Goal: Task Accomplishment & Management: Manage account settings

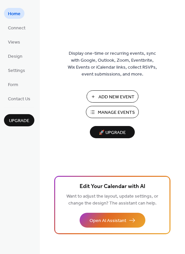
click at [119, 92] on button "Add New Event" at bounding box center [113, 97] width 52 height 12
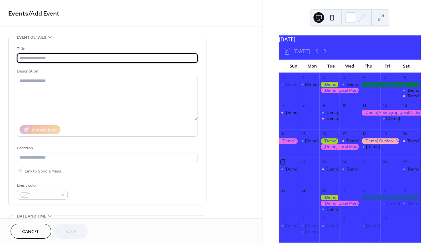
click at [114, 57] on input "text" at bounding box center [107, 58] width 181 height 10
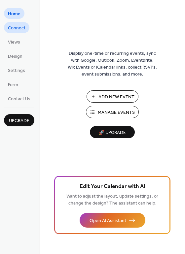
click at [19, 27] on span "Connect" at bounding box center [17, 28] width 18 height 7
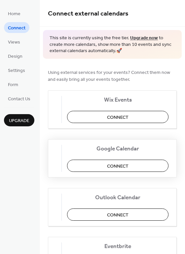
click at [127, 168] on span "Connect" at bounding box center [117, 166] width 21 height 7
click at [15, 40] on span "Views" at bounding box center [14, 42] width 12 height 7
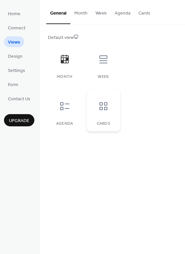
click at [102, 118] on div "Cards" at bounding box center [103, 111] width 33 height 42
click at [103, 103] on icon at bounding box center [103, 106] width 11 height 11
click at [106, 67] on div at bounding box center [104, 60] width 20 height 20
click at [65, 107] on icon at bounding box center [64, 106] width 11 height 11
click at [22, 58] on link "Design" at bounding box center [15, 56] width 22 height 11
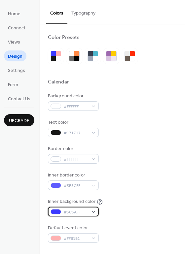
click at [61, 212] on div "#3C3AFF" at bounding box center [73, 212] width 51 height 10
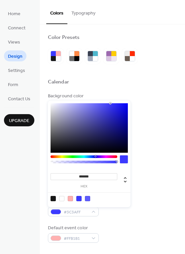
click at [74, 181] on div "******* hex" at bounding box center [84, 180] width 67 height 17
click at [62, 201] on div at bounding box center [61, 198] width 5 height 5
type input "*******"
